Goal: Use online tool/utility: Utilize a website feature to perform a specific function

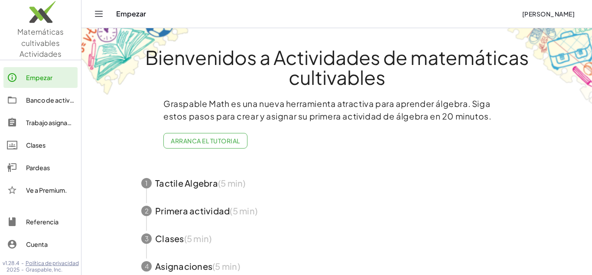
click at [536, 13] on span "[PERSON_NAME]" at bounding box center [548, 14] width 53 height 8
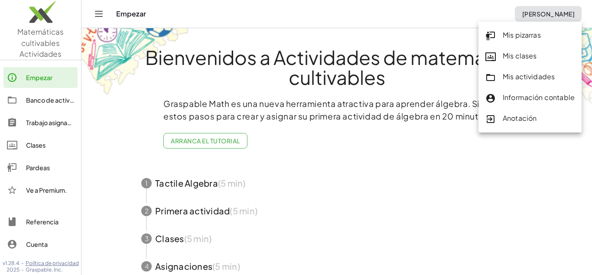
click at [528, 37] on div "Mis pizarras" at bounding box center [529, 35] width 89 height 11
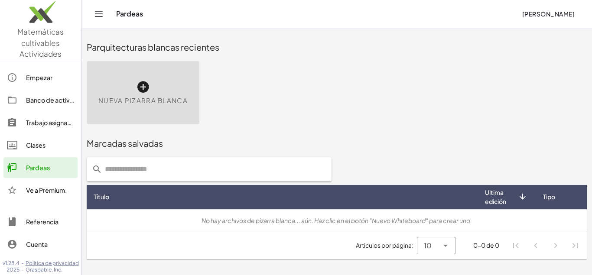
click at [160, 107] on div "Nueva pizarra blanca" at bounding box center [143, 92] width 113 height 63
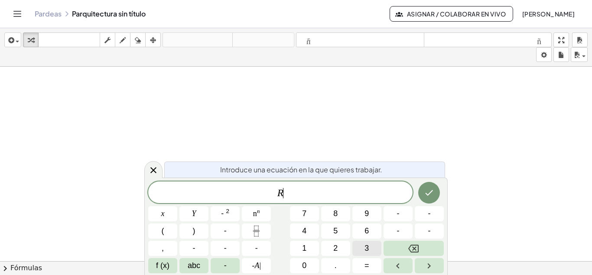
scroll to position [8, 0]
click at [164, 263] on span "f (x)" at bounding box center [162, 266] width 13 height 12
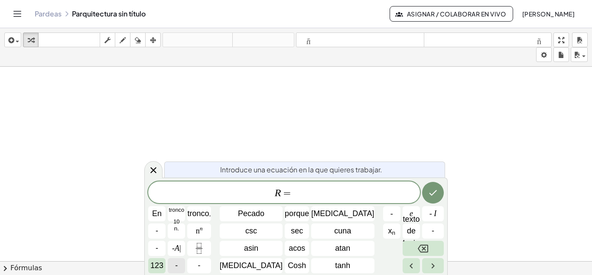
click at [185, 263] on button "-" at bounding box center [176, 265] width 17 height 15
click at [165, 266] on button "123" at bounding box center [156, 265] width 17 height 15
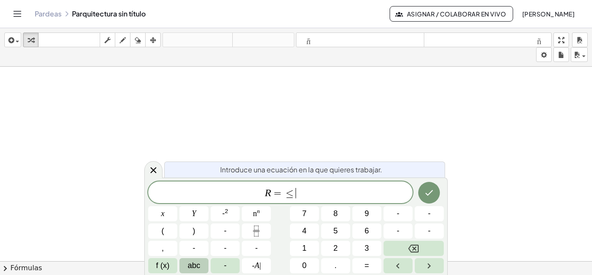
click at [195, 263] on span "abc" at bounding box center [194, 266] width 13 height 12
